Goal: Transaction & Acquisition: Purchase product/service

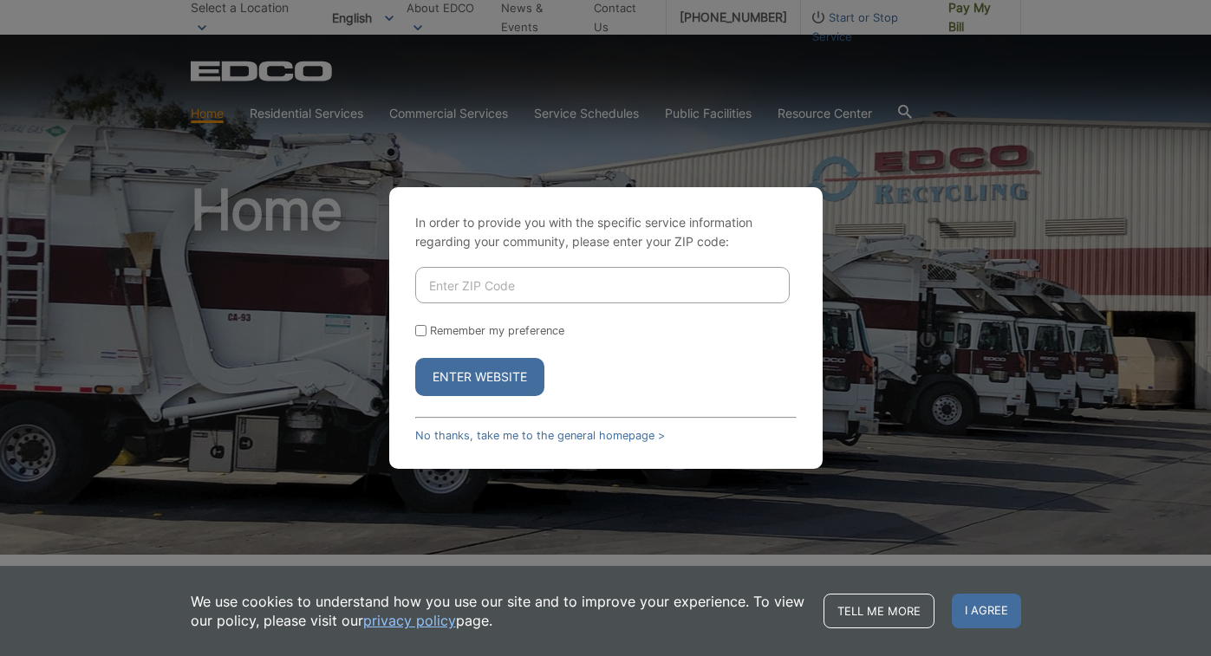
click at [557, 297] on input "Enter ZIP Code" at bounding box center [602, 285] width 374 height 36
type input "92040"
click at [497, 385] on button "Enter Website" at bounding box center [479, 377] width 129 height 38
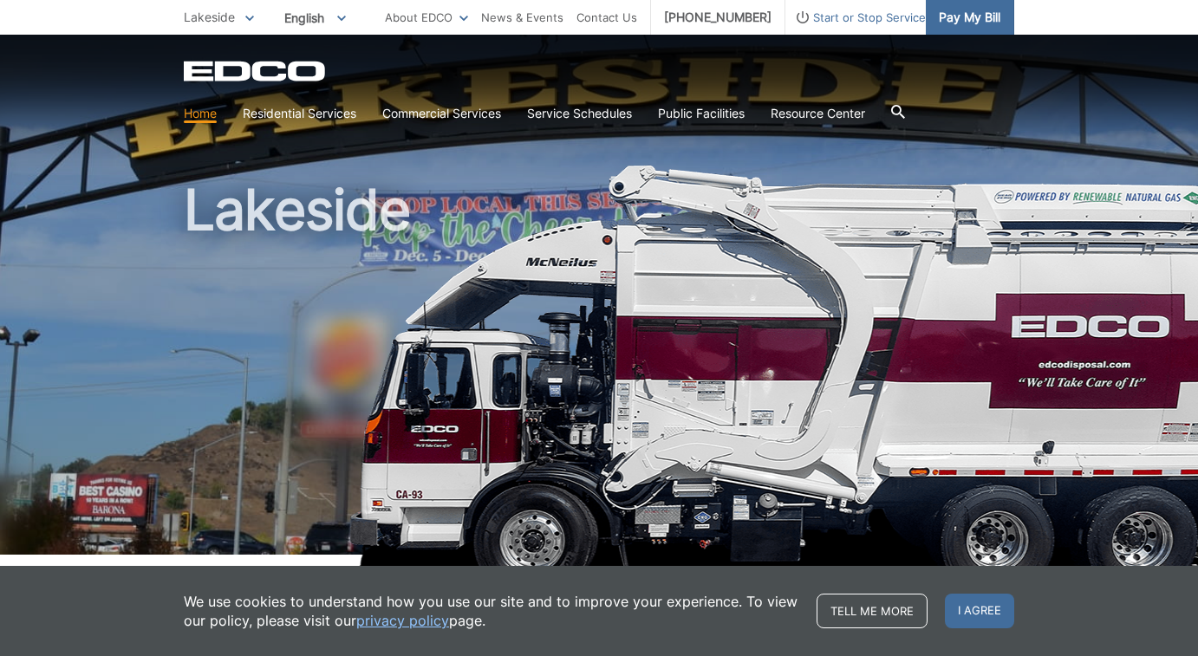
click at [970, 22] on span "Pay My Bill" at bounding box center [969, 17] width 62 height 19
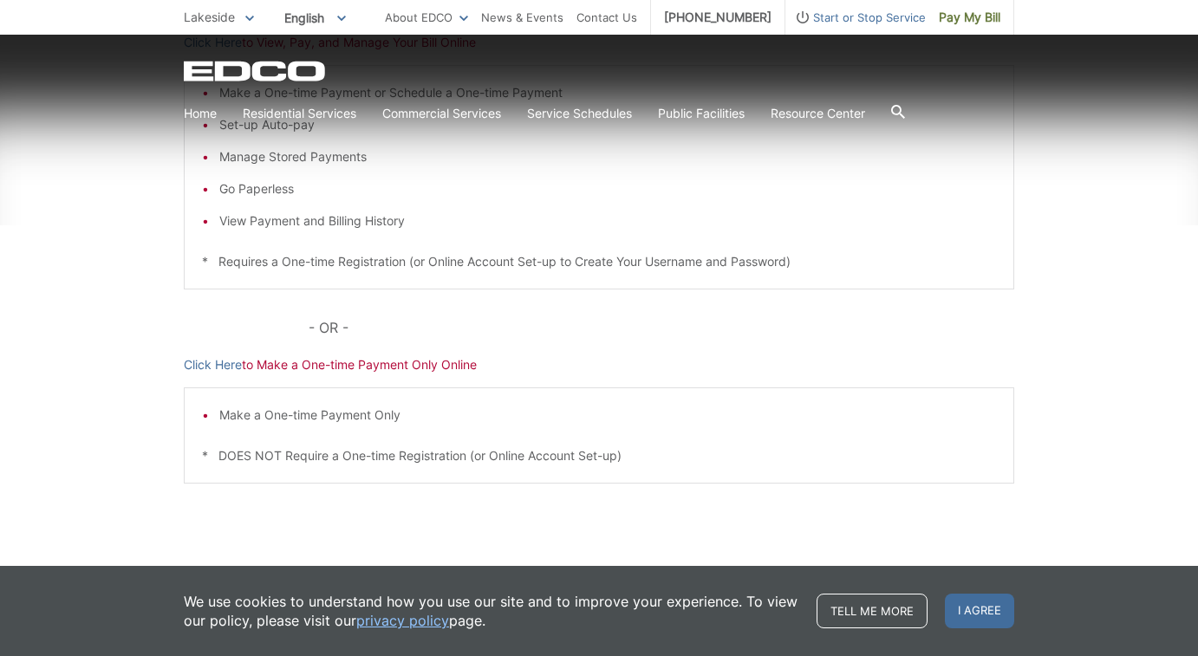
scroll to position [434, 0]
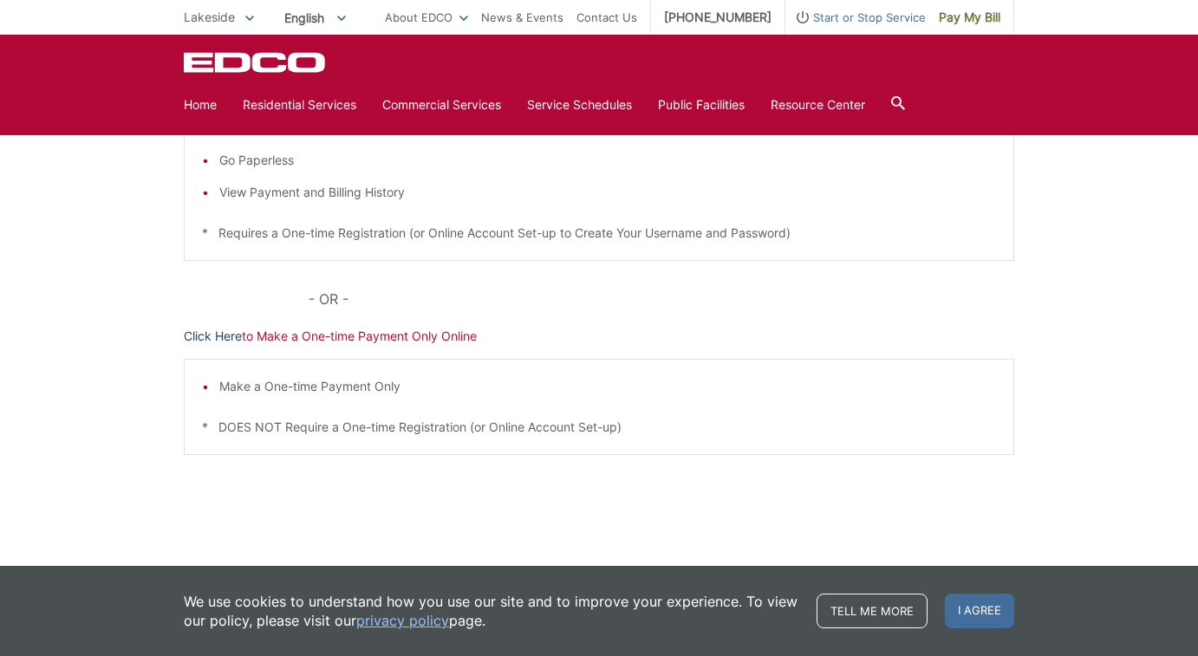
click at [225, 334] on link "Click Here" at bounding box center [213, 336] width 58 height 19
